Goal: Find specific page/section: Find specific page/section

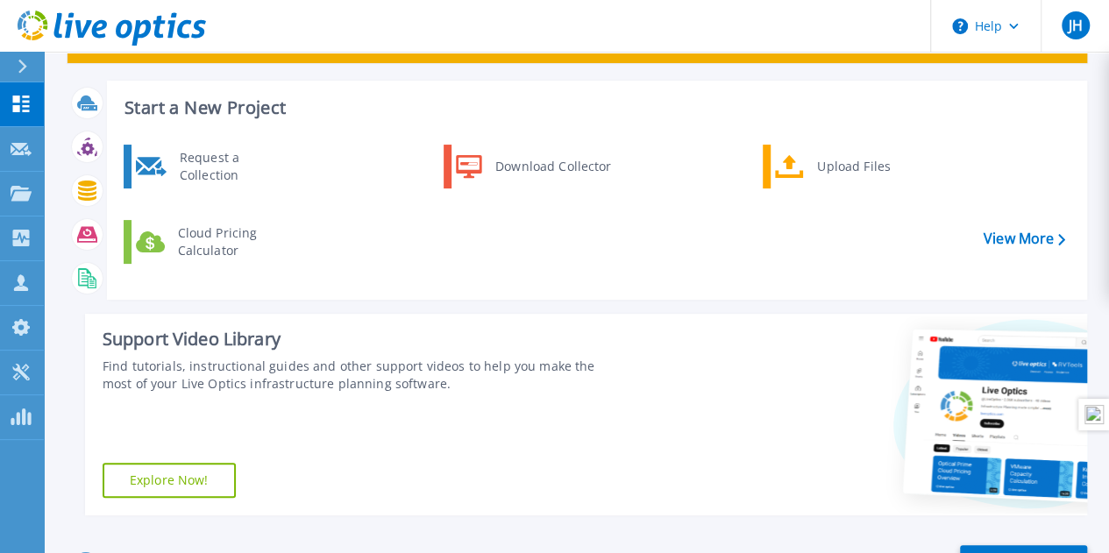
scroll to position [351, 0]
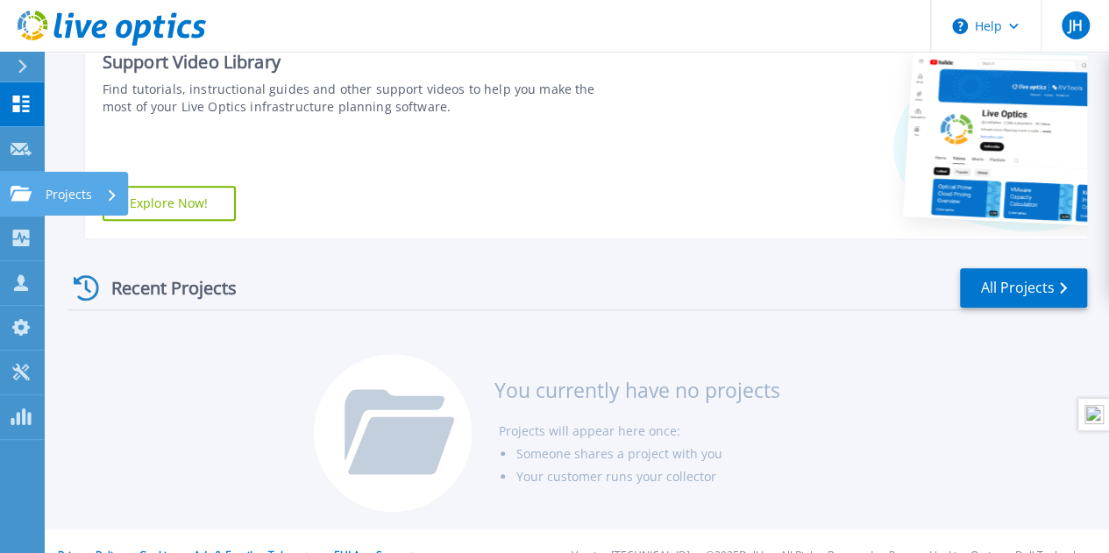
click at [11, 194] on icon at bounding box center [21, 193] width 21 height 15
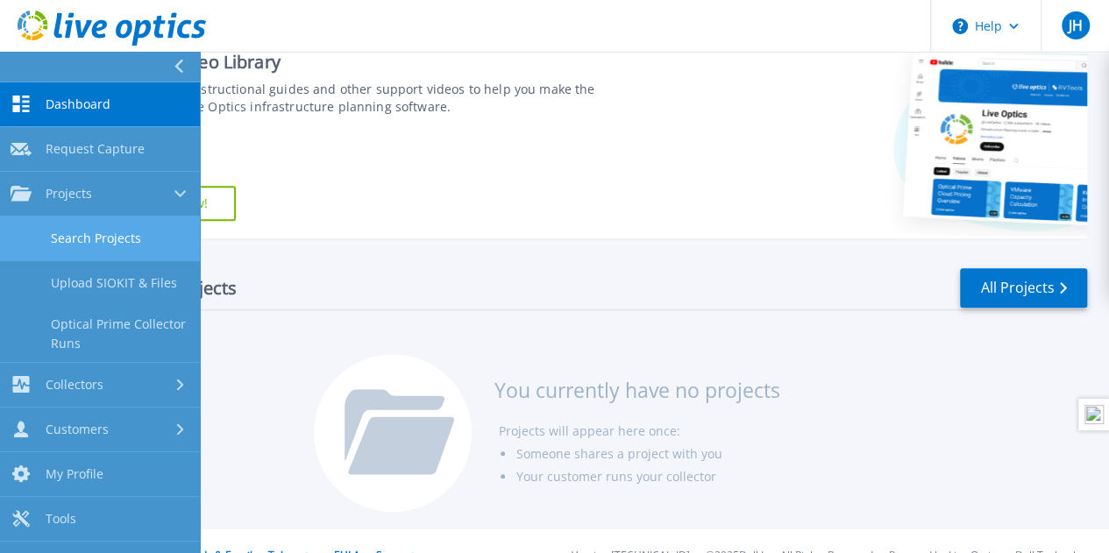
click at [70, 252] on link "Search Projects" at bounding box center [100, 239] width 200 height 45
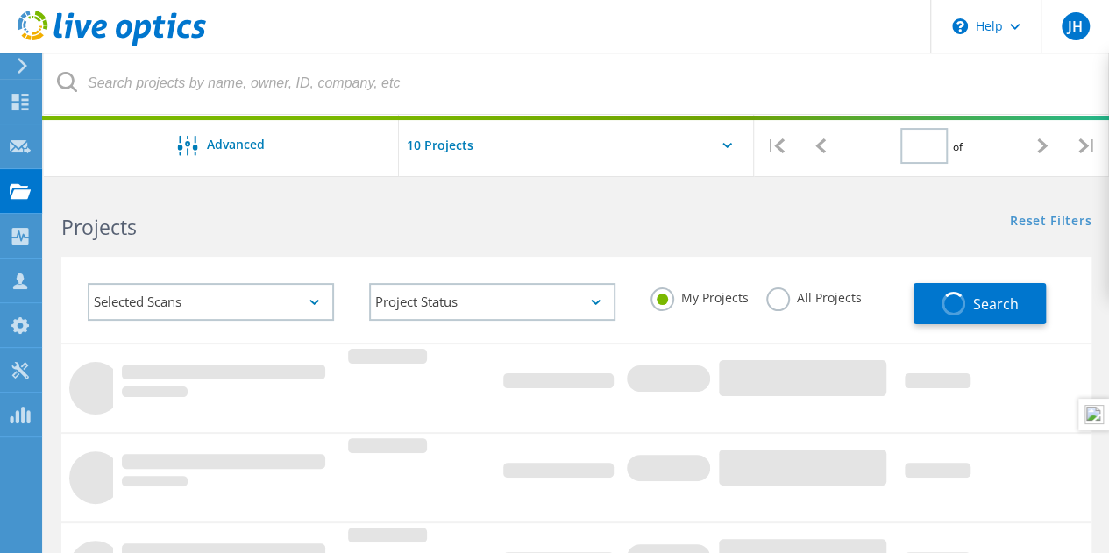
type input "1"
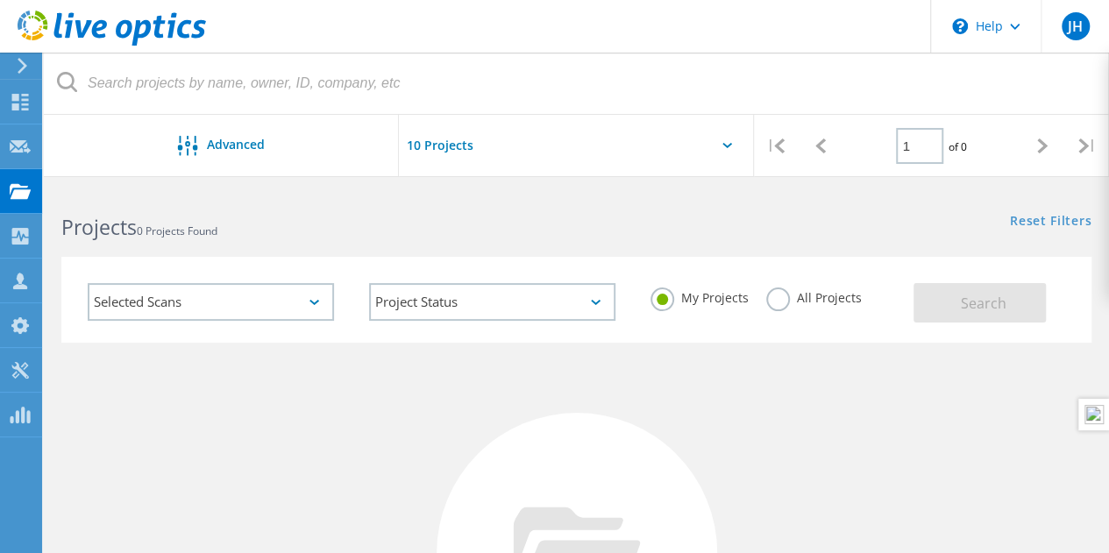
click at [788, 301] on label "All Projects" at bounding box center [814, 296] width 96 height 17
click at [0, 0] on input "All Projects" at bounding box center [0, 0] width 0 height 0
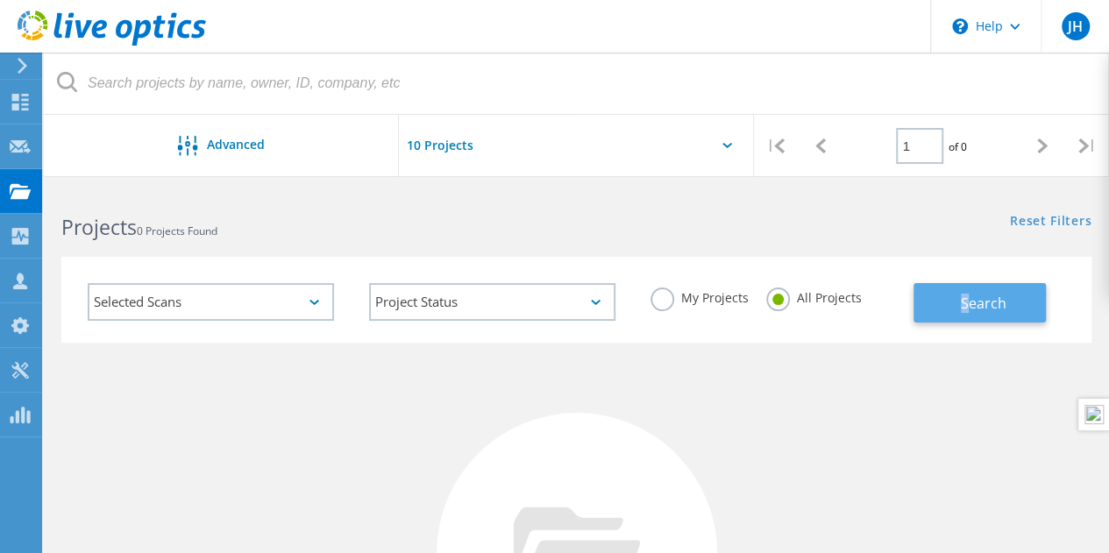
click at [963, 319] on div "Selected Scans Project Status In Progress Complete Published Anonymous Archived…" at bounding box center [576, 300] width 1030 height 86
click at [963, 319] on button "Search" at bounding box center [979, 302] width 132 height 39
